Goal: Transaction & Acquisition: Purchase product/service

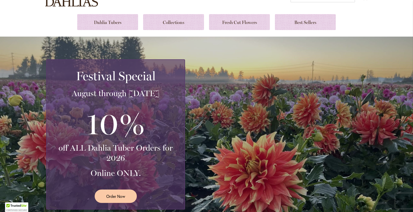
scroll to position [101, 0]
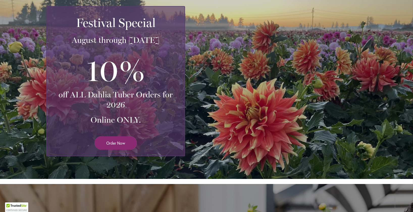
click at [118, 143] on span "Order Now" at bounding box center [115, 143] width 19 height 6
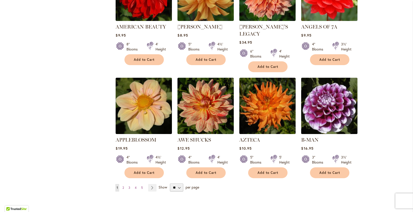
scroll to position [366, 0]
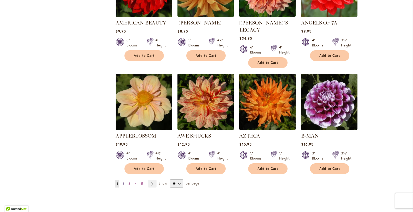
click at [122, 182] on span "2" at bounding box center [123, 184] width 2 height 4
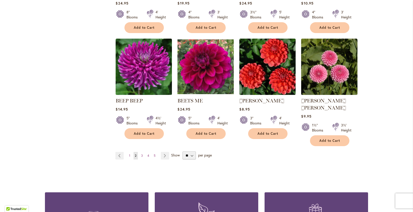
scroll to position [401, 0]
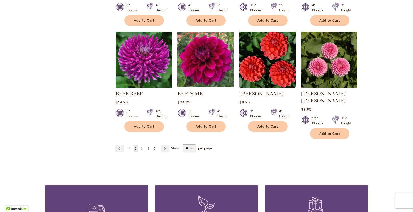
click at [342, 71] on img at bounding box center [329, 59] width 59 height 59
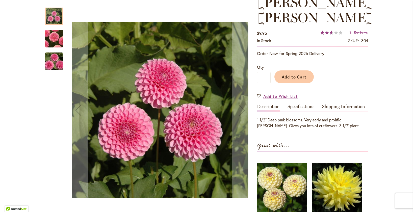
scroll to position [79, 0]
click at [295, 104] on link "Specifications" at bounding box center [300, 107] width 27 height 7
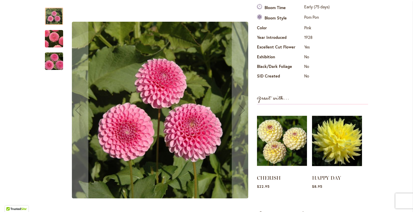
scroll to position [83, 0]
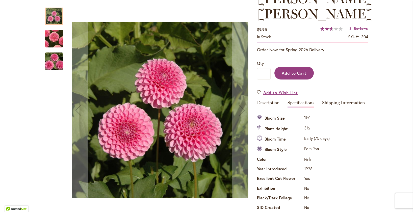
click at [296, 70] on span "Add to Cart" at bounding box center [293, 72] width 25 height 5
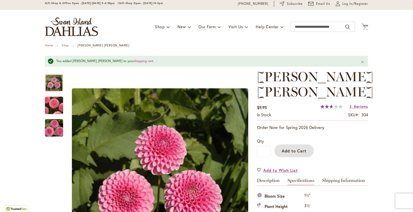
scroll to position [0, 0]
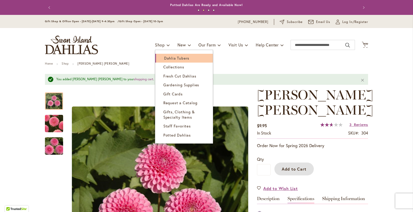
click at [168, 57] on span "Dahlia Tubers" at bounding box center [176, 57] width 25 height 5
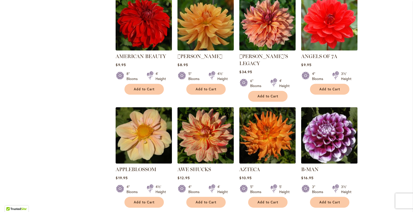
scroll to position [361, 0]
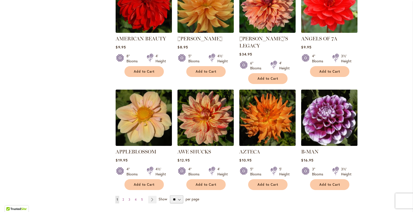
click at [341, 108] on img at bounding box center [329, 117] width 59 height 59
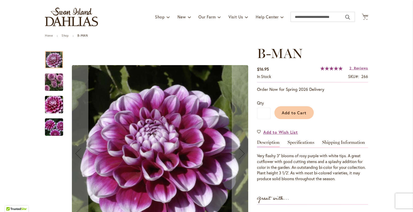
scroll to position [100, 0]
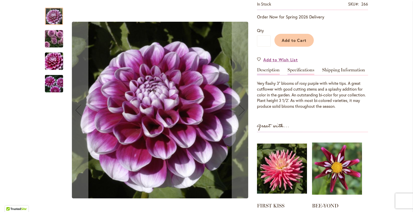
click at [305, 69] on link "Specifications" at bounding box center [300, 71] width 27 height 7
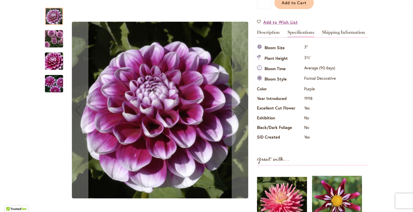
scroll to position [27, 0]
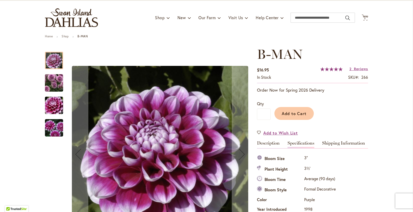
click at [54, 84] on img "B-MAN" at bounding box center [54, 83] width 36 height 32
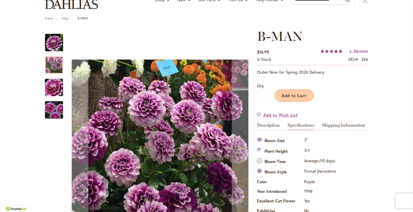
scroll to position [70, 0]
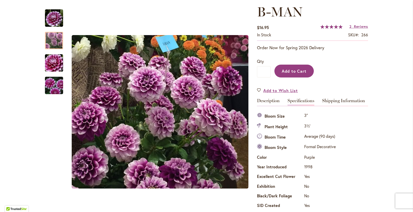
click at [295, 73] on button "Add to Cart" at bounding box center [293, 71] width 39 height 13
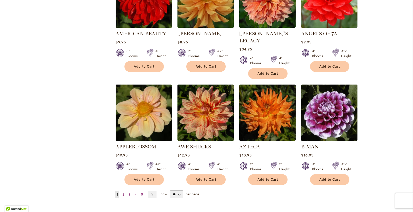
scroll to position [419, 0]
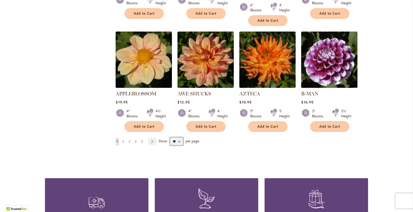
click at [176, 137] on select "** ** ** **" at bounding box center [176, 141] width 13 height 8
select select "**"
click at [170, 137] on select "** ** ** **" at bounding box center [176, 141] width 13 height 8
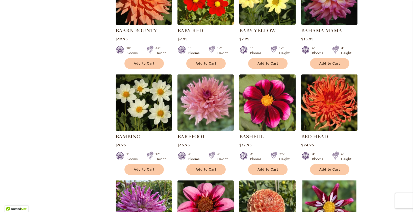
scroll to position [588, 0]
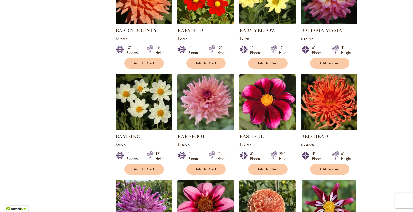
click at [268, 93] on img at bounding box center [267, 102] width 59 height 59
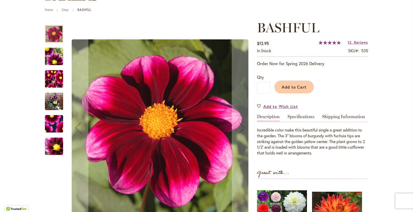
scroll to position [136, 0]
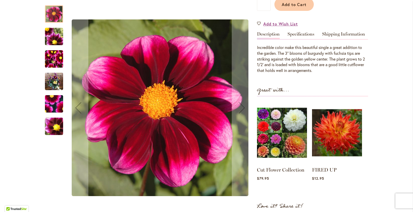
click at [48, 58] on img "BASHFUL" at bounding box center [54, 59] width 18 height 24
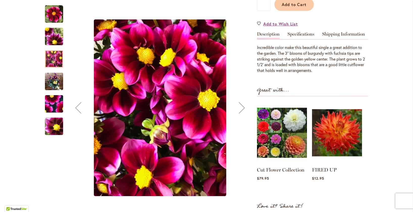
click at [50, 41] on img "BASHFUL" at bounding box center [54, 36] width 36 height 27
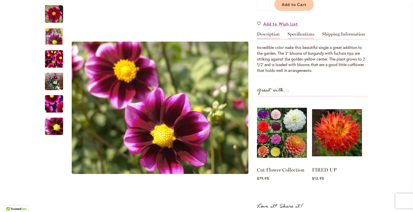
click at [291, 32] on link "Specifications" at bounding box center [300, 35] width 27 height 7
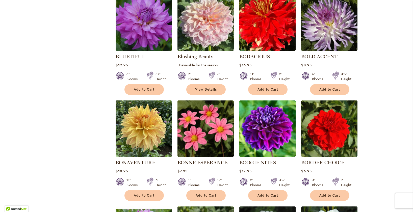
scroll to position [1205, 0]
click at [201, 102] on img at bounding box center [205, 128] width 56 height 56
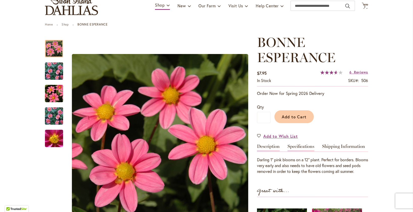
click at [302, 144] on link "Specifications" at bounding box center [300, 147] width 27 height 7
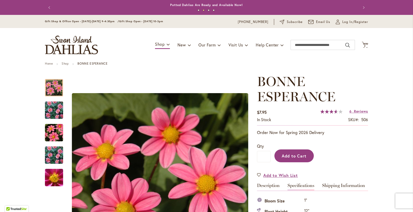
click at [290, 155] on span "Add to Cart" at bounding box center [293, 155] width 25 height 5
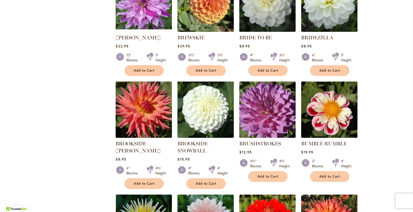
scroll to position [1469, 0]
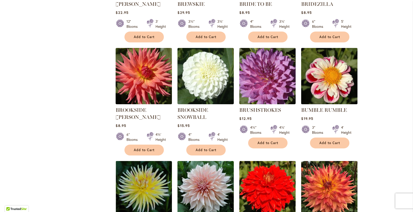
click at [329, 55] on img at bounding box center [329, 76] width 59 height 59
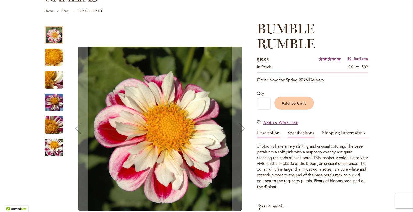
click at [303, 131] on link "Specifications" at bounding box center [300, 133] width 27 height 7
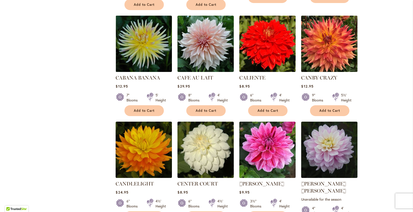
scroll to position [1633, 0]
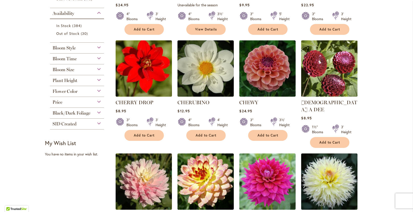
scroll to position [192, 0]
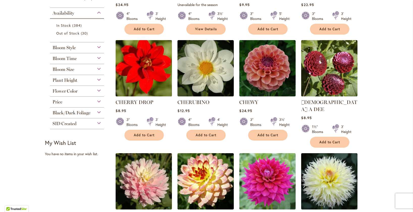
click at [125, 67] on img at bounding box center [143, 68] width 59 height 59
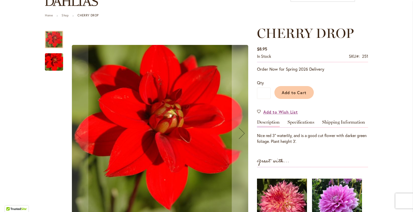
scroll to position [46, 0]
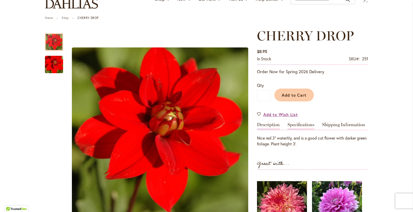
click at [303, 124] on link "Specifications" at bounding box center [300, 125] width 27 height 7
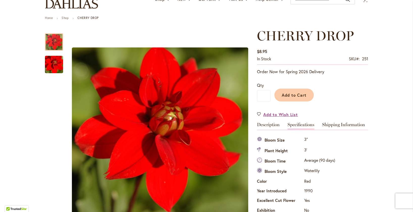
scroll to position [168, 0]
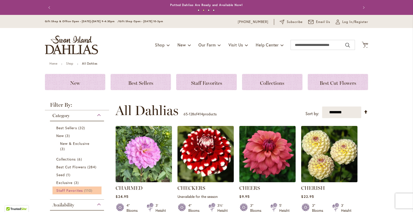
click at [62, 189] on span "Staff Favorites" at bounding box center [69, 190] width 26 height 5
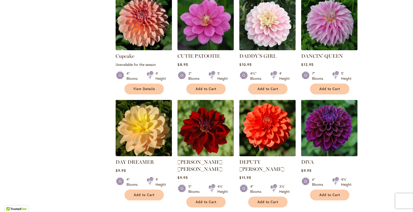
scroll to position [784, 0]
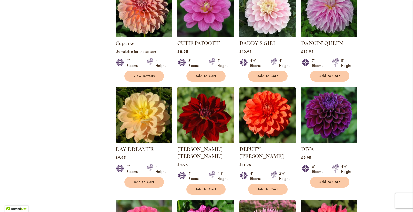
click at [205, 100] on img at bounding box center [205, 114] width 59 height 59
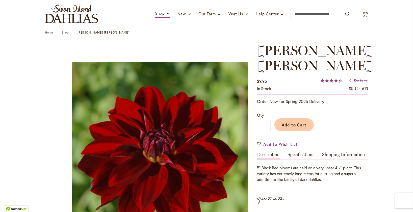
scroll to position [31, 0]
click at [305, 152] on link "Specifications" at bounding box center [300, 155] width 27 height 7
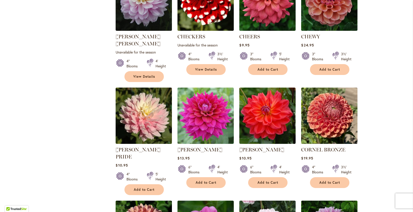
scroll to position [570, 0]
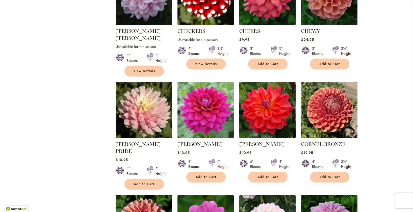
click at [139, 108] on img at bounding box center [143, 109] width 59 height 59
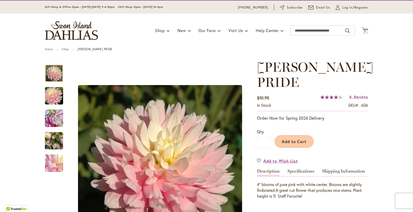
scroll to position [36, 0]
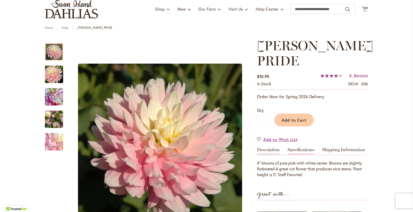
click at [299, 149] on link "Specifications" at bounding box center [300, 150] width 27 height 7
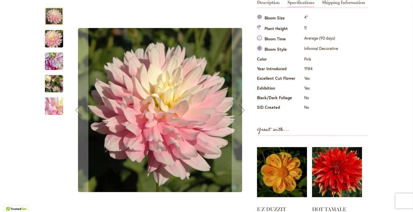
click at [53, 62] on img "CHILSON'S PRIDE" at bounding box center [54, 61] width 18 height 18
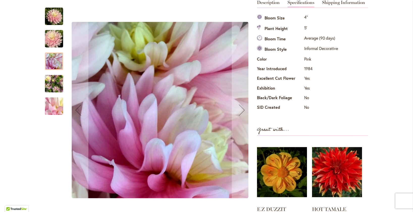
click at [54, 106] on img "CHILSON'S PRIDE" at bounding box center [54, 106] width 36 height 27
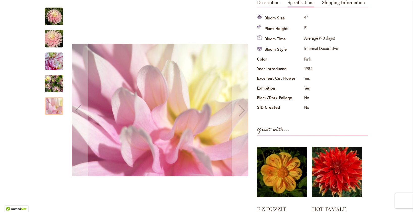
click at [56, 87] on img "CHILSON'S PRIDE" at bounding box center [54, 84] width 18 height 24
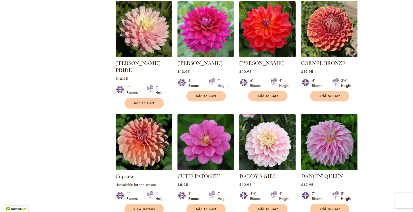
scroll to position [674, 0]
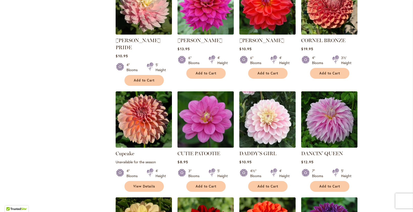
click at [202, 98] on img at bounding box center [205, 119] width 59 height 59
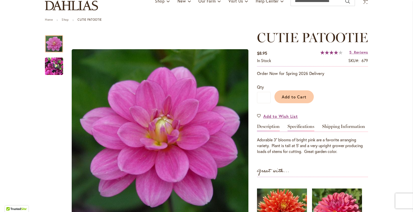
click at [307, 131] on link "Specifications" at bounding box center [300, 127] width 27 height 7
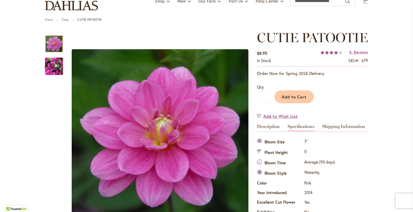
scroll to position [183, 0]
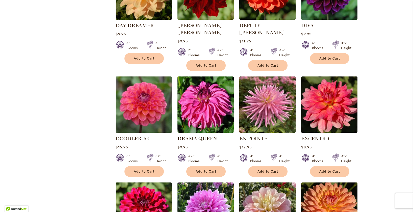
scroll to position [910, 0]
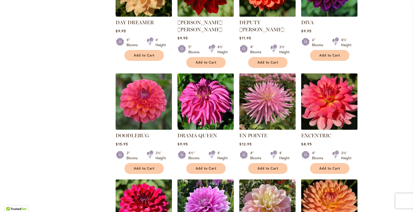
click at [328, 74] on img at bounding box center [329, 101] width 59 height 59
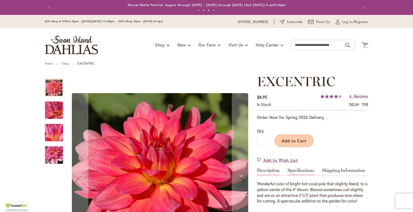
click at [304, 171] on link "Specifications" at bounding box center [300, 171] width 27 height 7
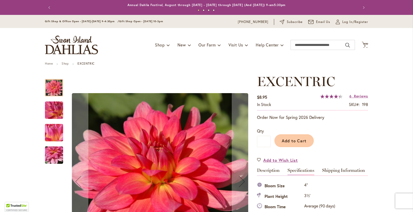
scroll to position [168, 0]
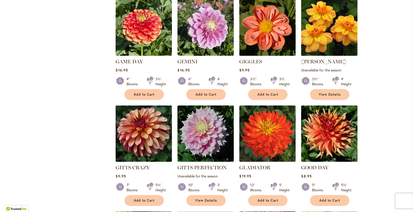
scroll to position [1217, 0]
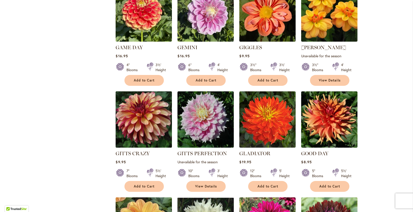
click at [151, 93] on img at bounding box center [143, 119] width 59 height 59
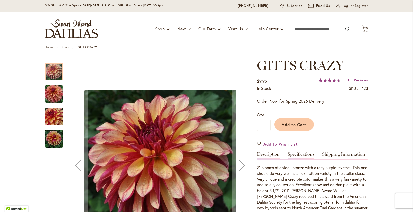
click at [306, 153] on link "Specifications" at bounding box center [300, 155] width 27 height 7
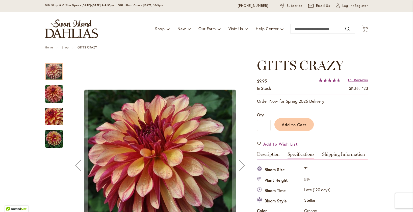
scroll to position [168, 0]
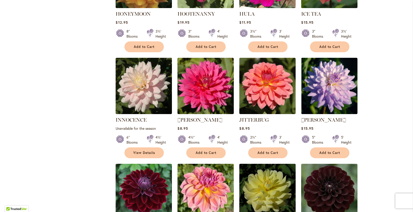
scroll to position [1594, 0]
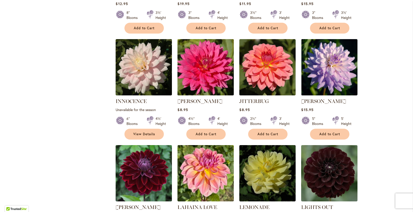
click at [212, 44] on img at bounding box center [205, 67] width 59 height 59
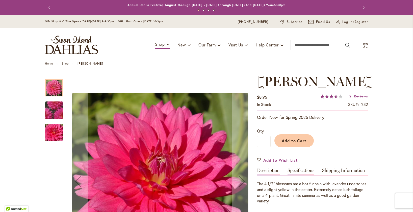
click at [307, 169] on link "Specifications" at bounding box center [300, 171] width 27 height 7
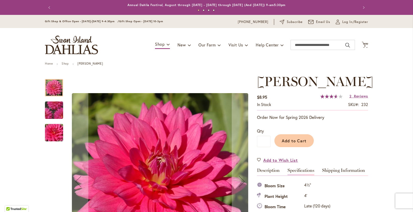
scroll to position [168, 0]
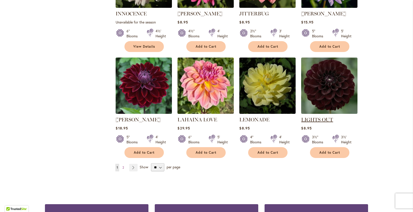
scroll to position [1672, 0]
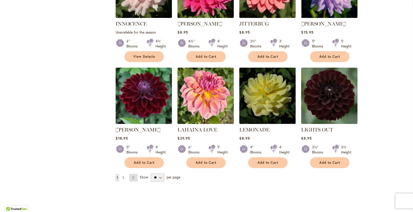
click at [133, 174] on link "Page Next" at bounding box center [133, 178] width 8 height 8
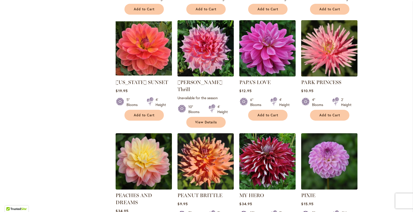
scroll to position [520, 0]
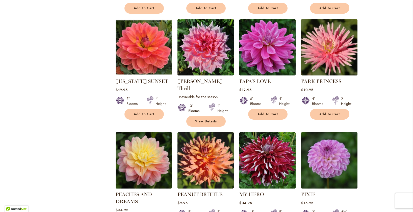
click at [337, 153] on img at bounding box center [329, 160] width 59 height 59
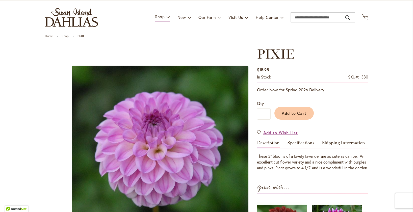
scroll to position [28, 0]
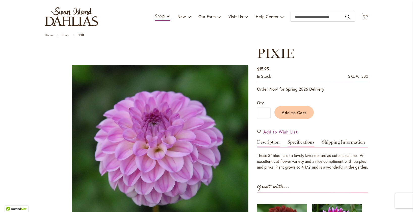
click at [303, 142] on link "Specifications" at bounding box center [300, 143] width 27 height 7
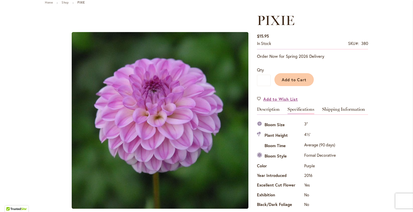
scroll to position [0, 0]
